Goal: Transaction & Acquisition: Purchase product/service

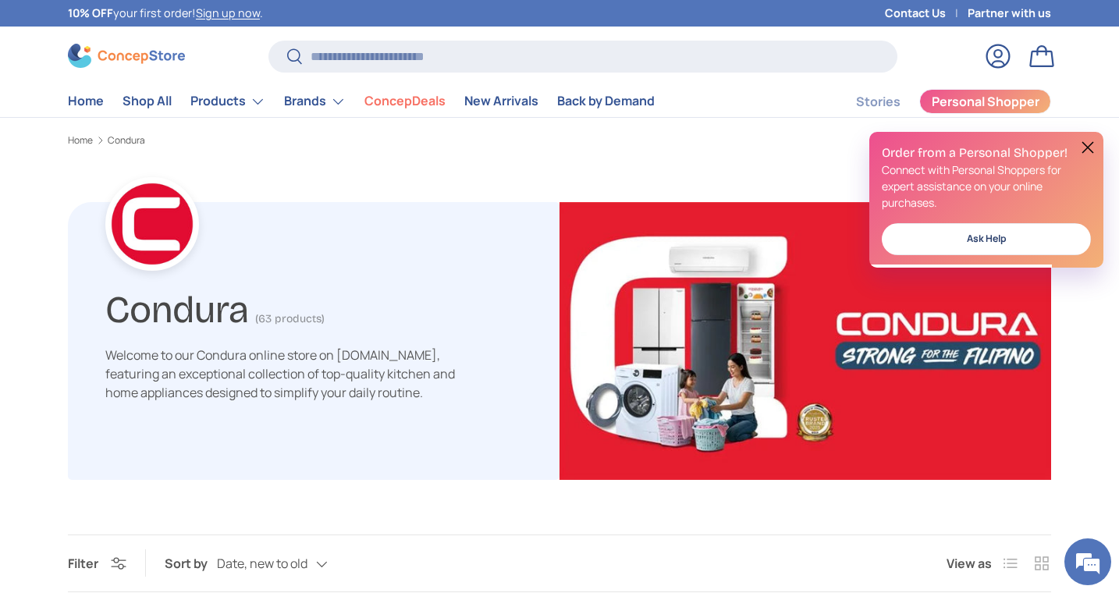
click at [1091, 147] on button at bounding box center [1087, 147] width 19 height 19
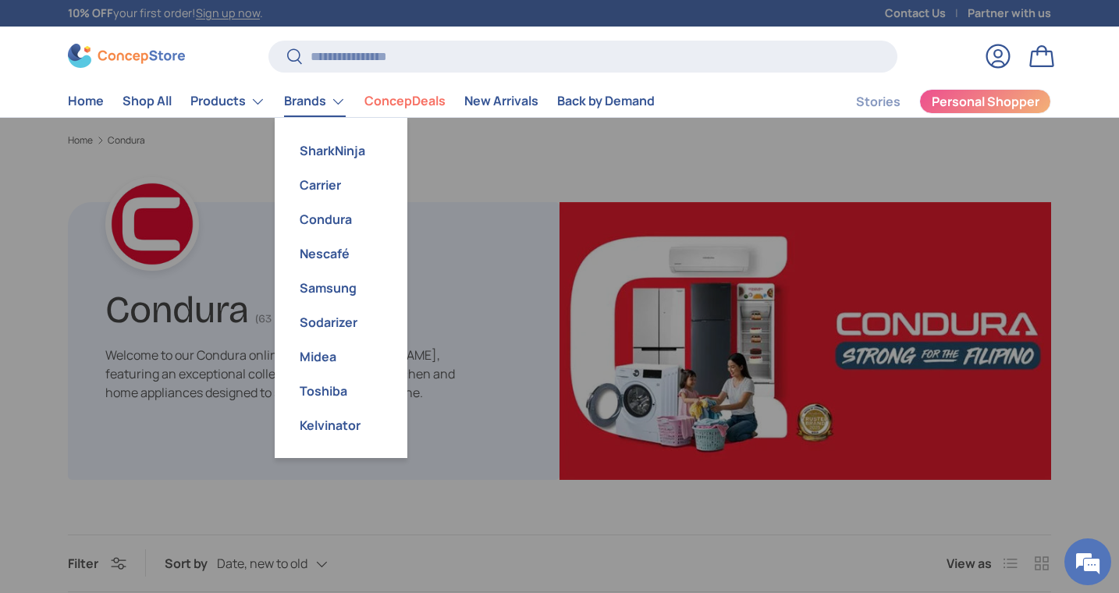
click at [323, 110] on link "Brands" at bounding box center [315, 101] width 62 height 31
click at [319, 215] on link "Condura" at bounding box center [341, 219] width 114 height 34
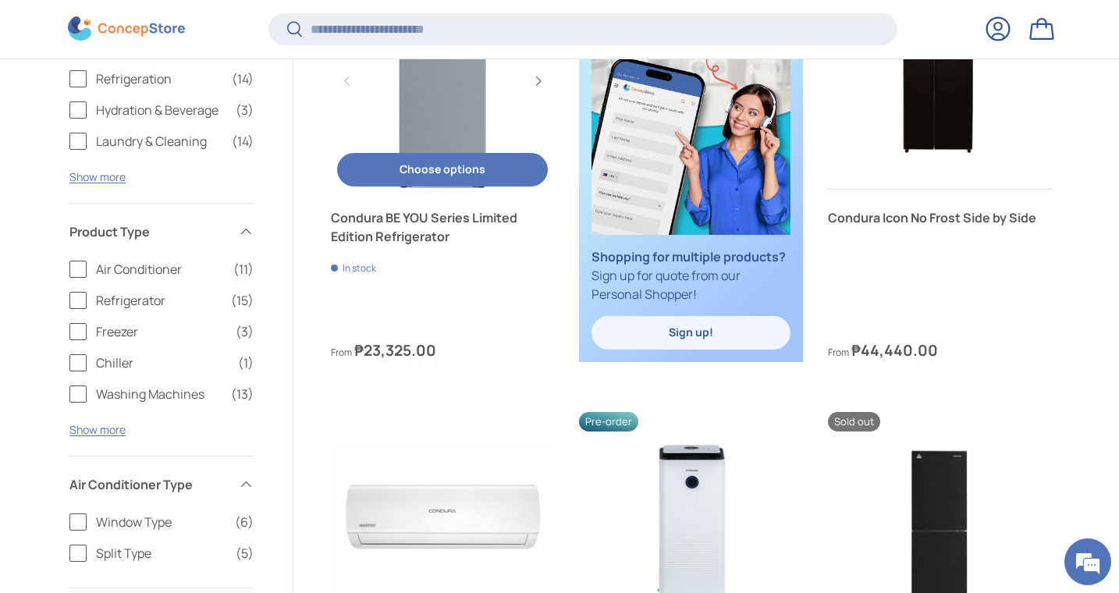
scroll to position [647, 0]
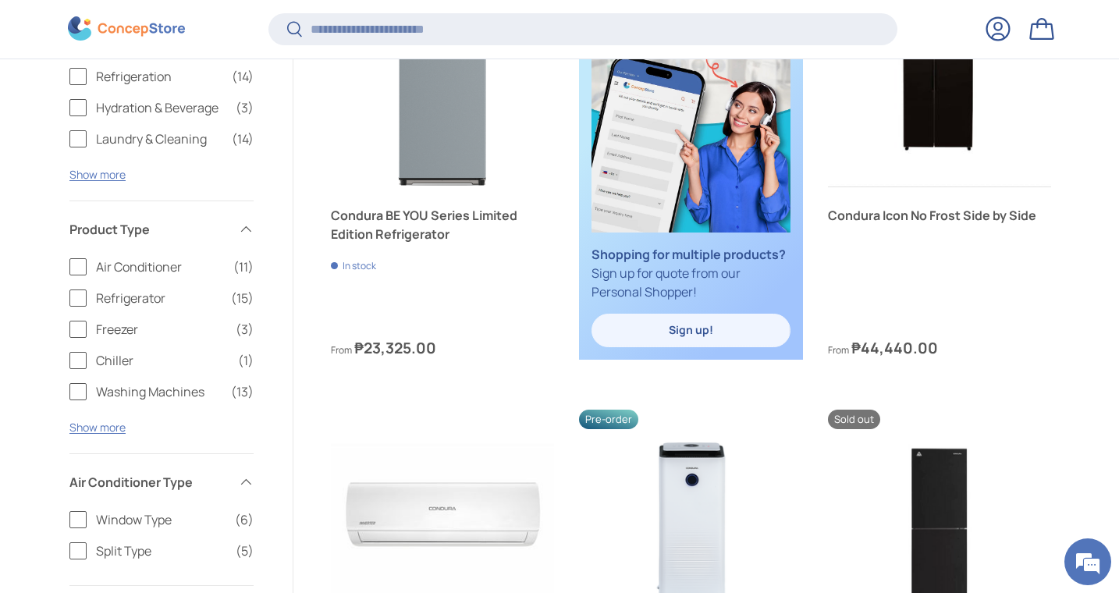
click at [84, 260] on label "Air Conditioner (11)" at bounding box center [161, 266] width 184 height 19
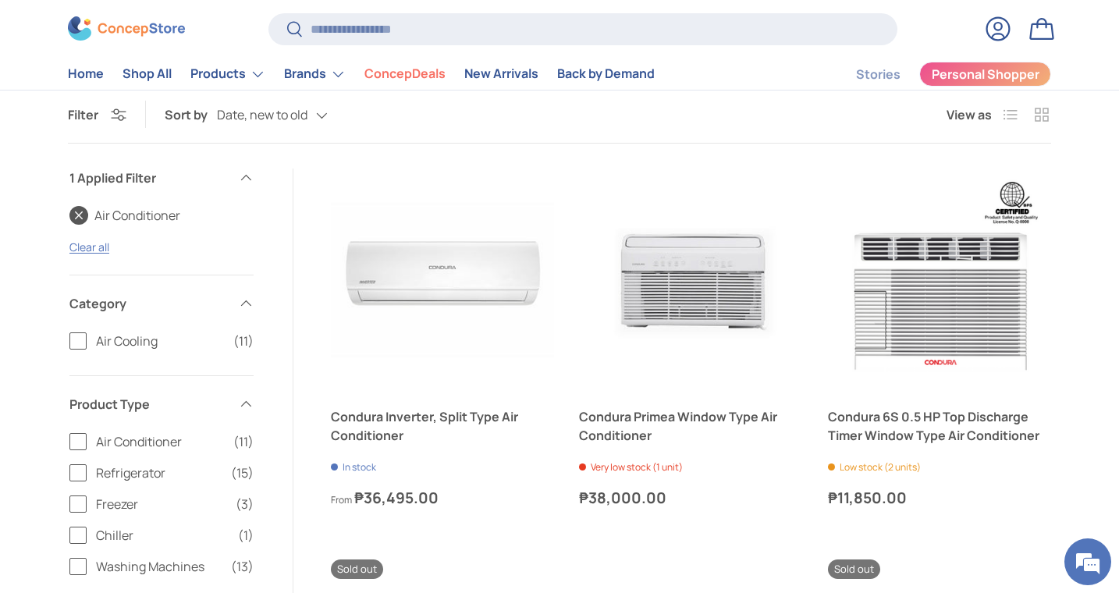
scroll to position [406, 0]
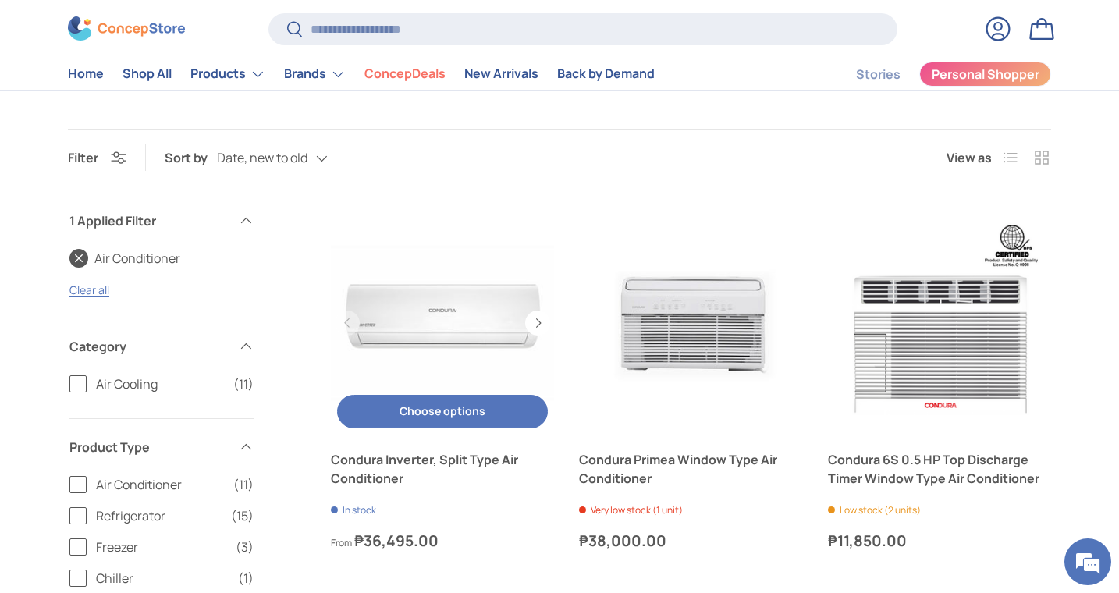
click at [467, 302] on link "Condura Inverter, Split Type Air Conditioner" at bounding box center [442, 322] width 223 height 223
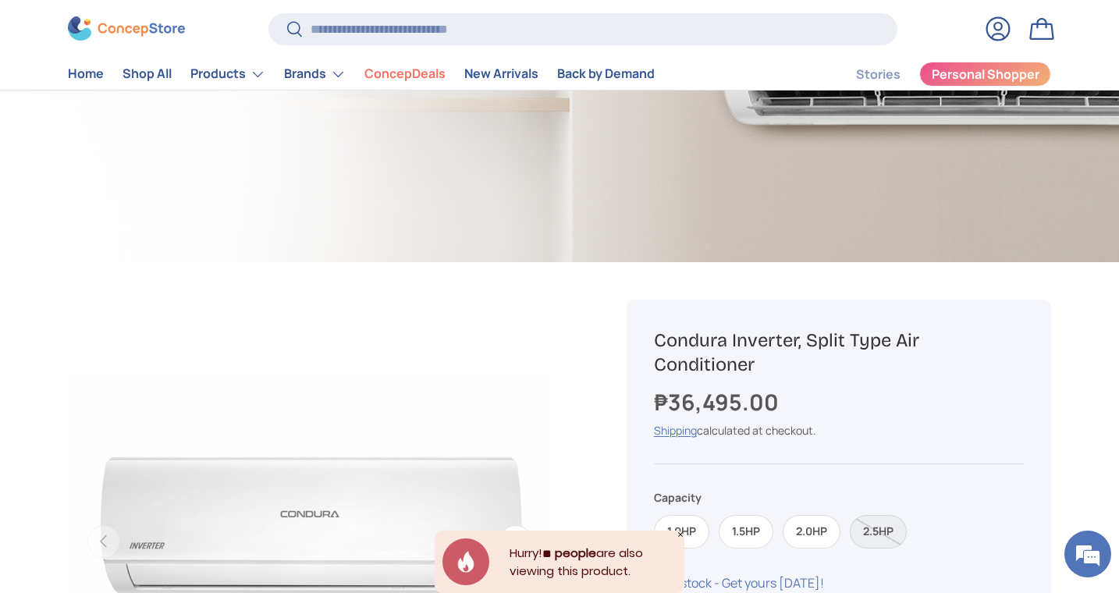
scroll to position [262, 0]
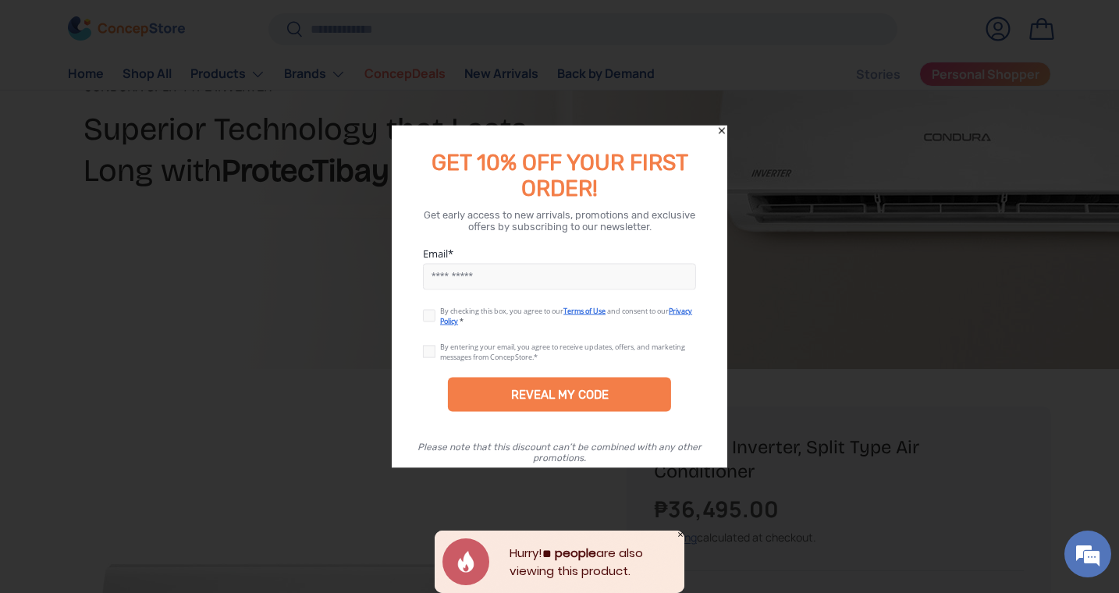
click at [719, 130] on icon "Close" at bounding box center [721, 131] width 11 height 11
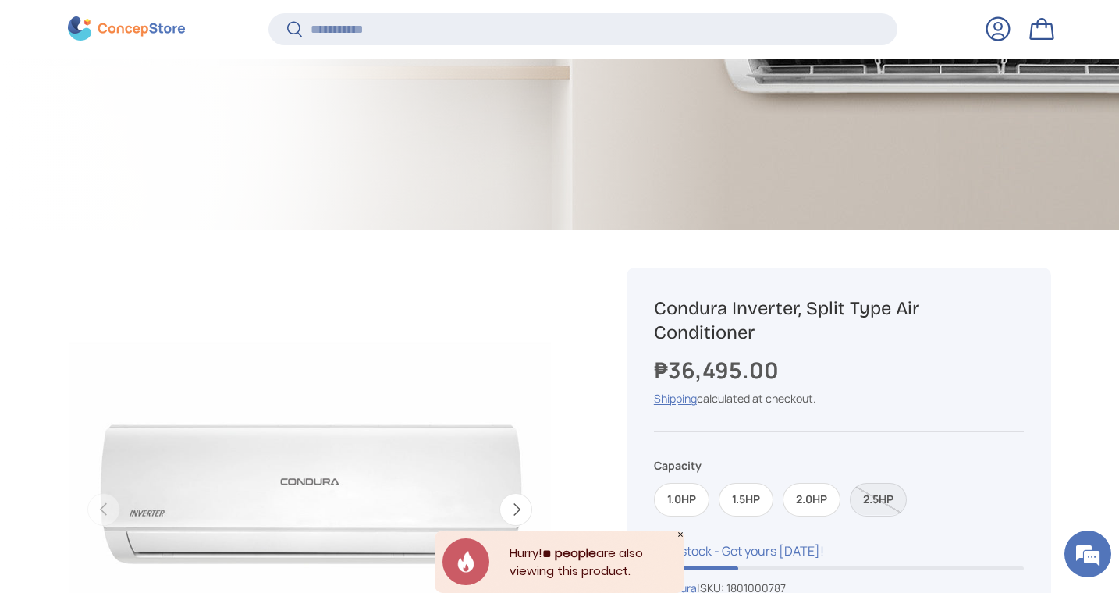
scroll to position [412, 0]
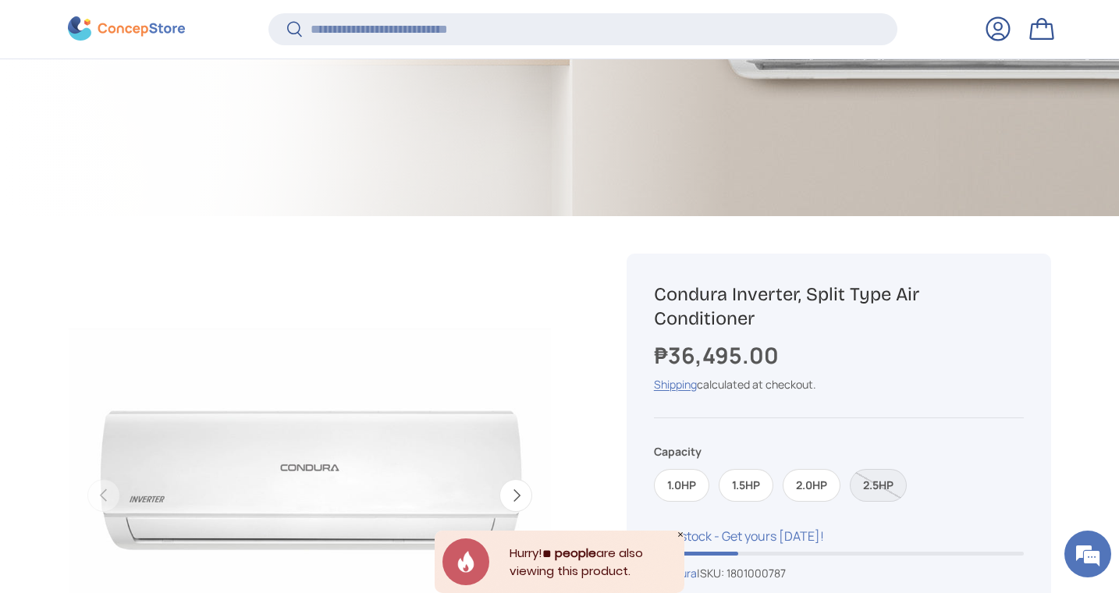
drag, startPoint x: 756, startPoint y: 313, endPoint x: 643, endPoint y: 272, distance: 120.5
click at [643, 272] on div "Sold out Condura Inverter, Split Type Air Conditioner ₱36,495.00 Unit price / U…" at bounding box center [839, 549] width 424 height 591
copy h1 "Condura Inverter, Split Type Air Conditioner"
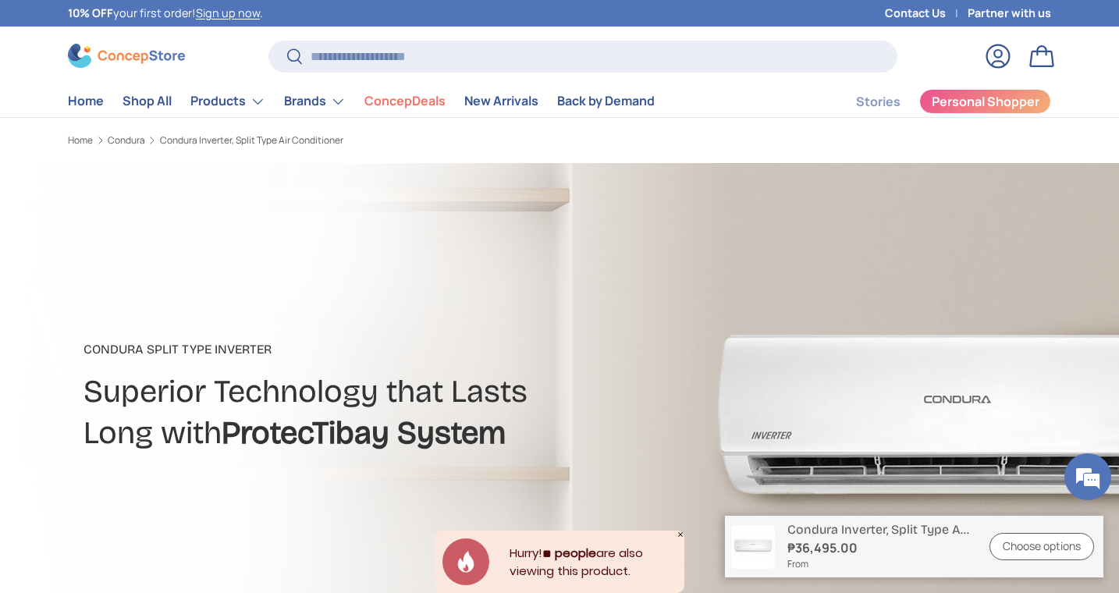
scroll to position [0, 0]
click at [474, 61] on input "Search" at bounding box center [582, 57] width 629 height 32
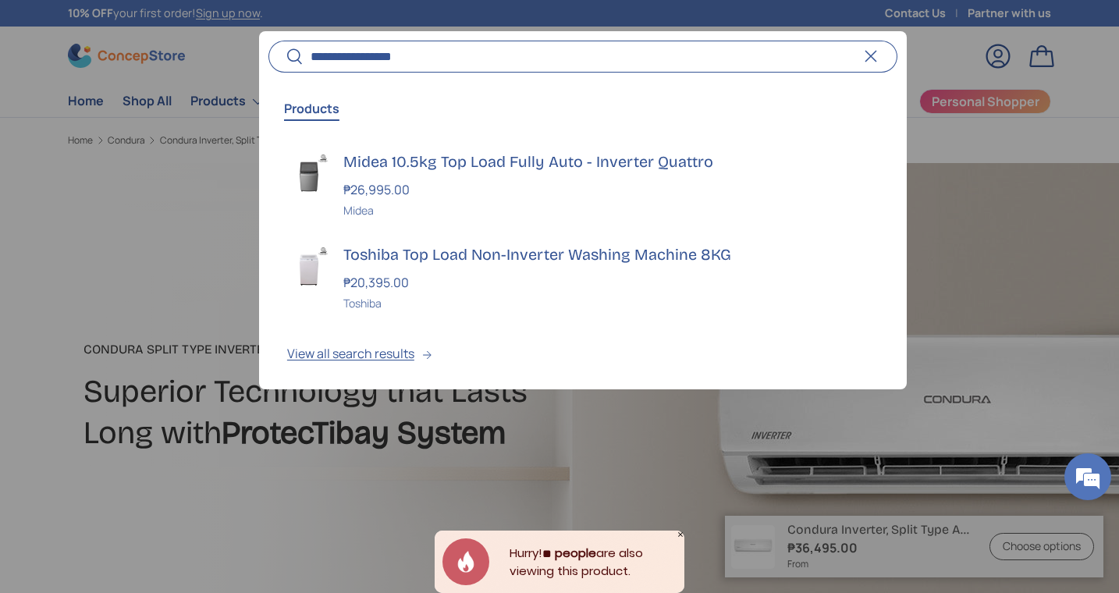
click at [314, 56] on input "**********" at bounding box center [582, 57] width 629 height 32
type input "**********"
click at [198, 190] on div at bounding box center [559, 296] width 1119 height 593
